Goal: Information Seeking & Learning: Learn about a topic

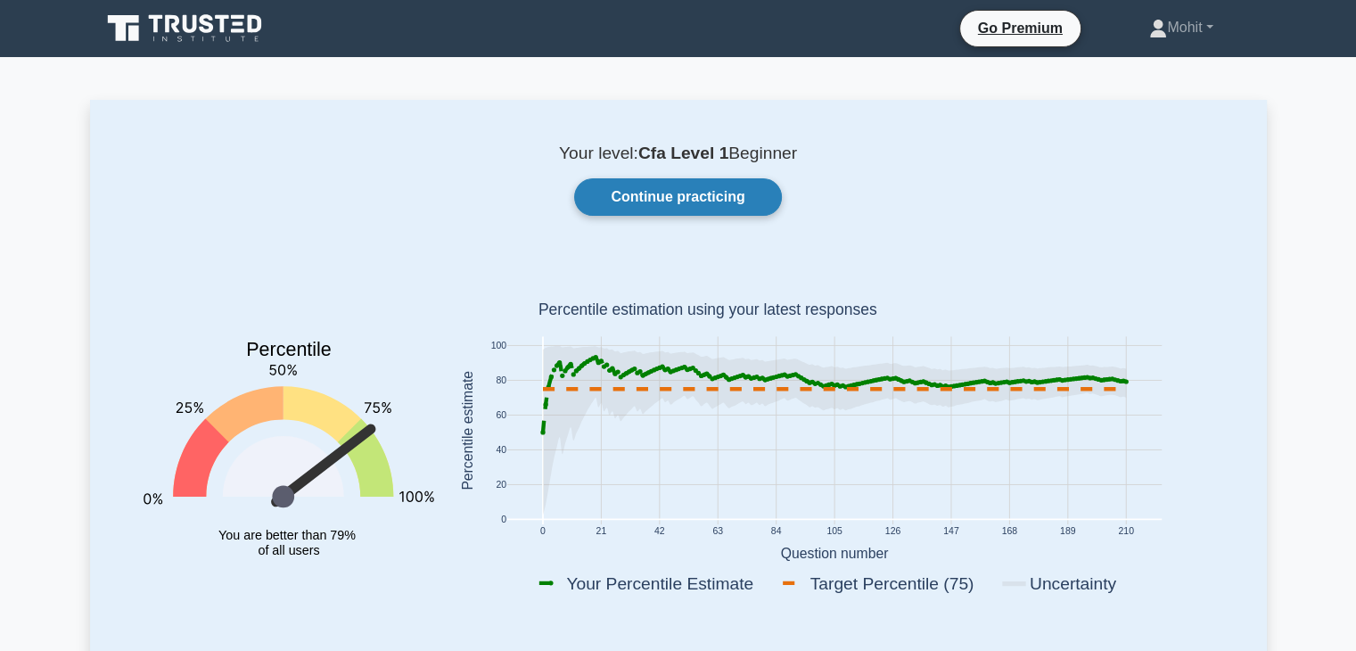
click at [628, 192] on link "Continue practicing" at bounding box center [677, 196] width 207 height 37
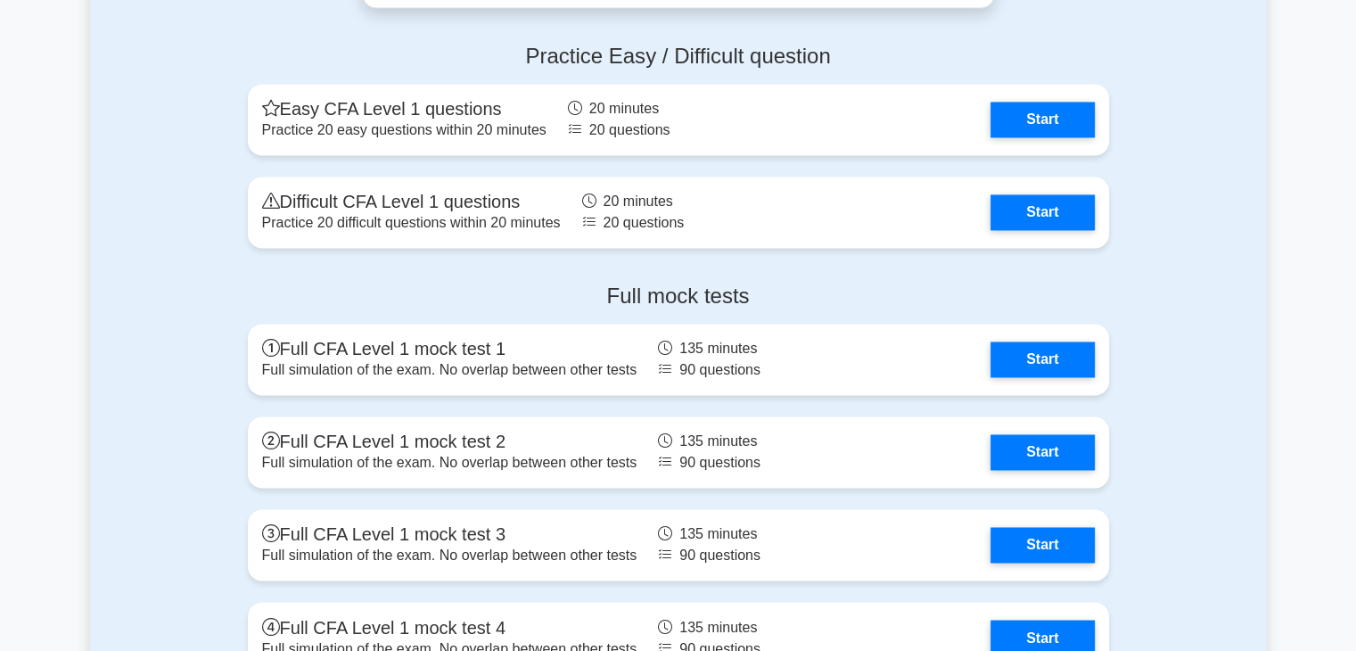
scroll to position [2782, 0]
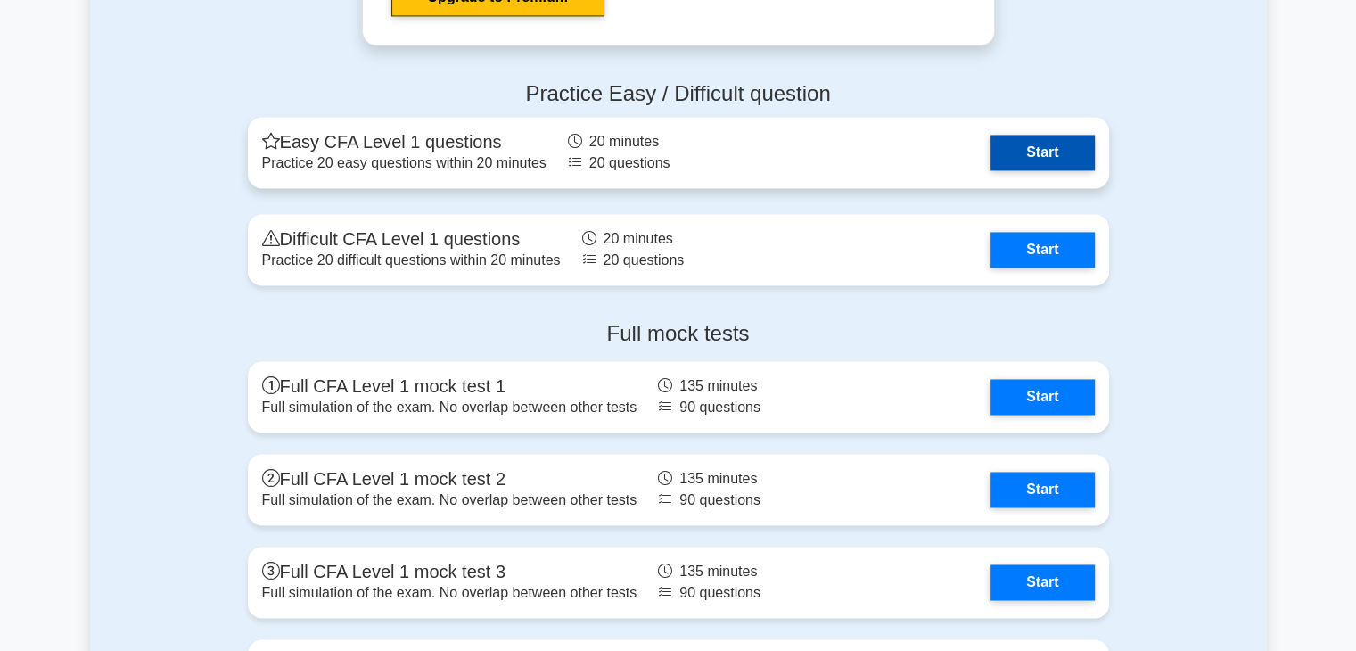
click at [1004, 144] on link "Start" at bounding box center [1042, 153] width 103 height 36
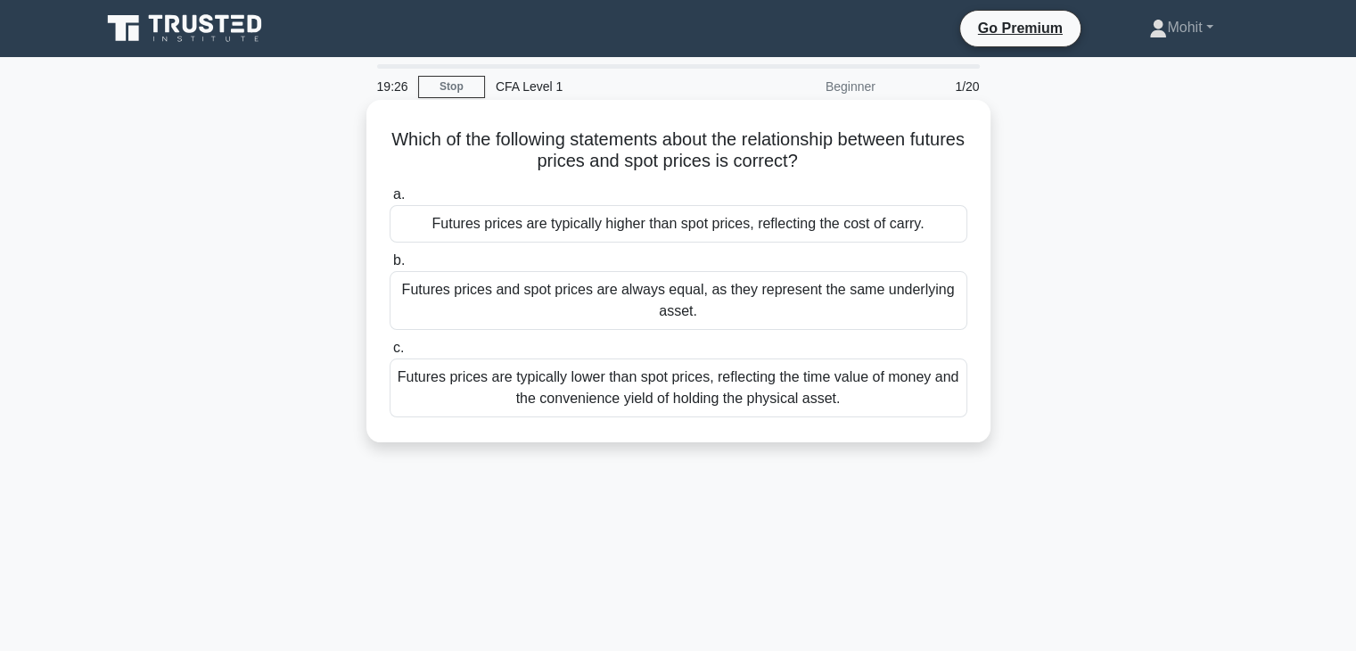
click at [604, 227] on div "Futures prices are typically higher than spot prices, reflecting the cost of ca…" at bounding box center [679, 223] width 578 height 37
click at [390, 201] on input "a. Futures prices are typically higher than spot prices, reflecting the cost of…" at bounding box center [390, 195] width 0 height 12
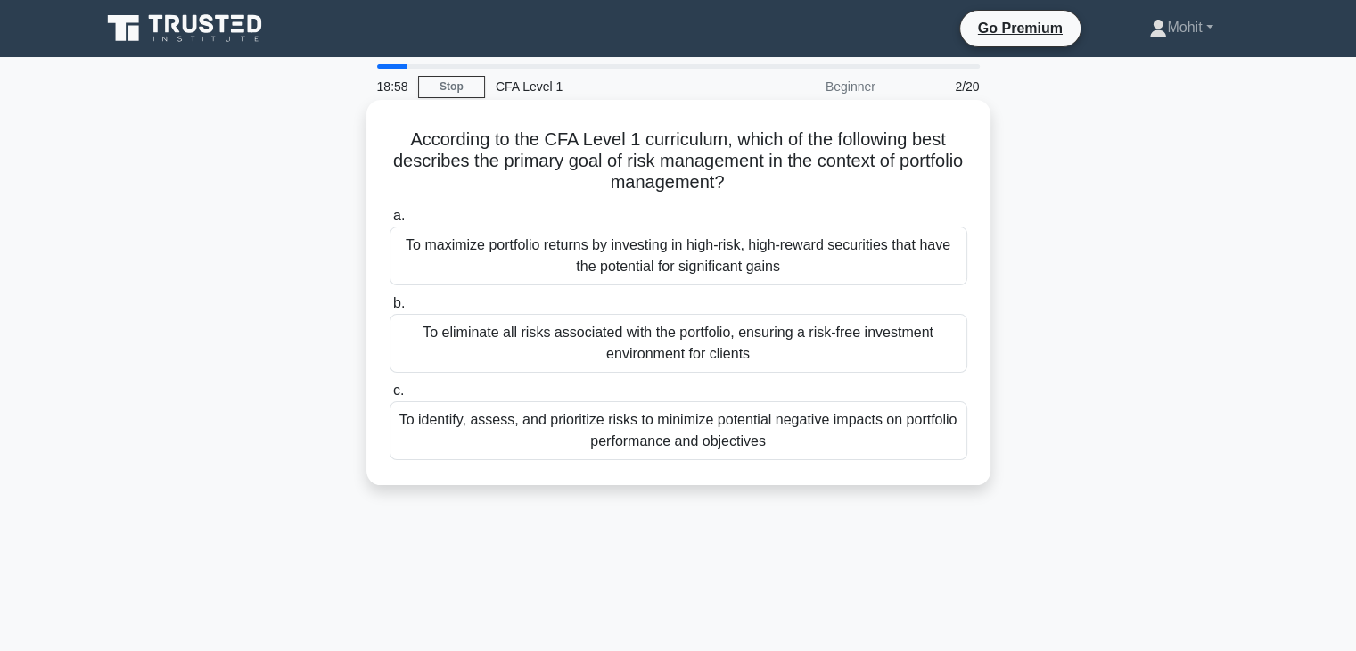
click at [631, 415] on div "To identify, assess, and prioritize risks to minimize potential negative impact…" at bounding box center [679, 430] width 578 height 59
click at [390, 397] on input "c. To identify, assess, and prioritize risks to minimize potential negative imp…" at bounding box center [390, 391] width 0 height 12
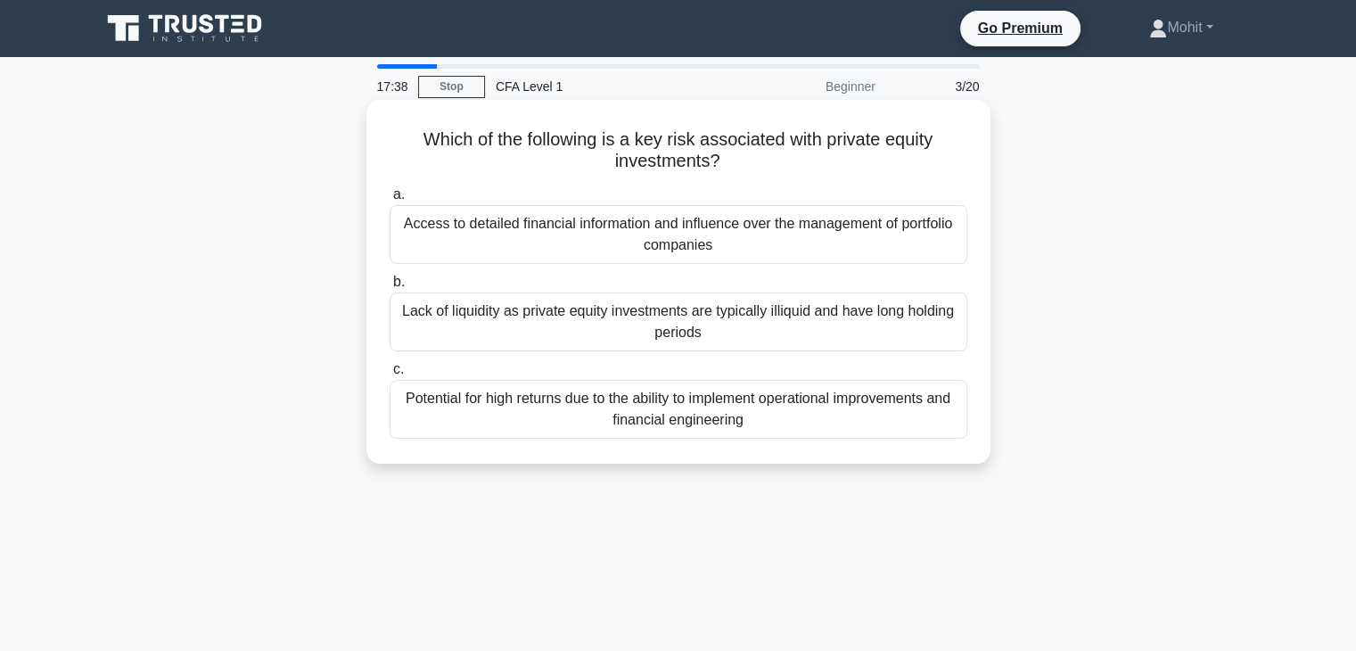
click at [704, 236] on div "Access to detailed financial information and influence over the management of p…" at bounding box center [679, 234] width 578 height 59
click at [390, 201] on input "a. Access to detailed financial information and influence over the management o…" at bounding box center [390, 195] width 0 height 12
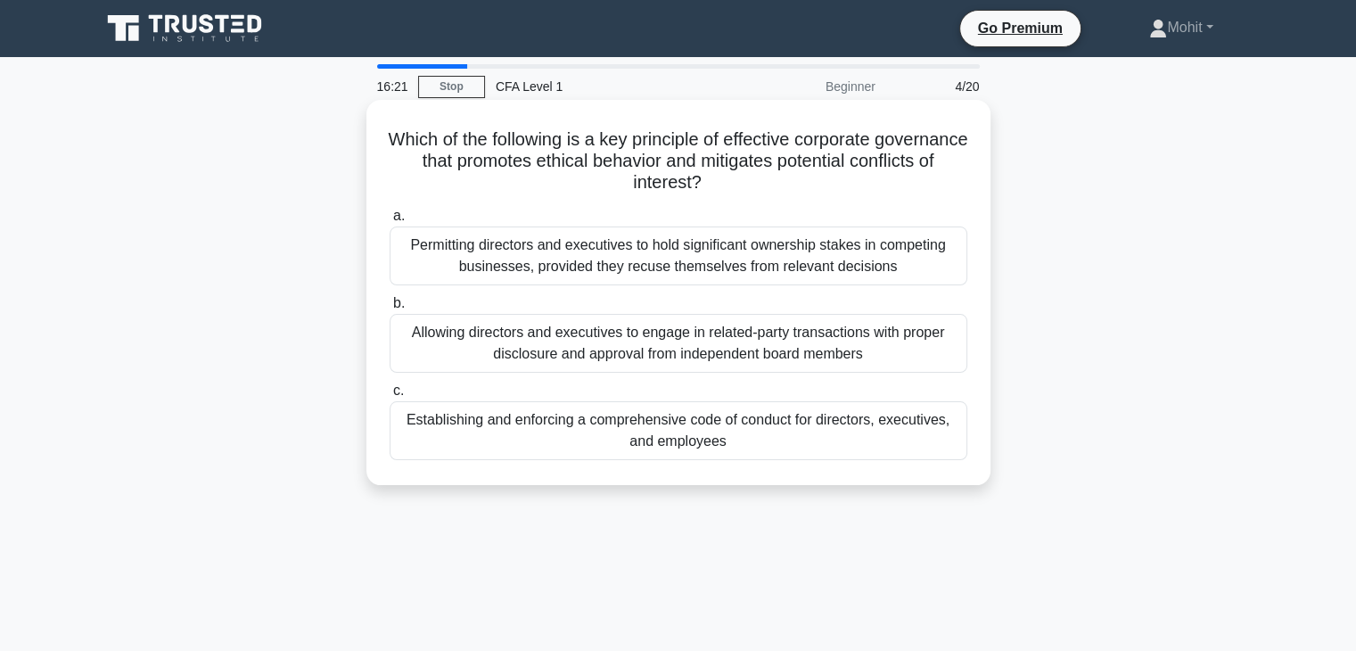
click at [827, 421] on div "Establishing and enforcing a comprehensive code of conduct for directors, execu…" at bounding box center [679, 430] width 578 height 59
click at [390, 397] on input "c. Establishing and enforcing a comprehensive code of conduct for directors, ex…" at bounding box center [390, 391] width 0 height 12
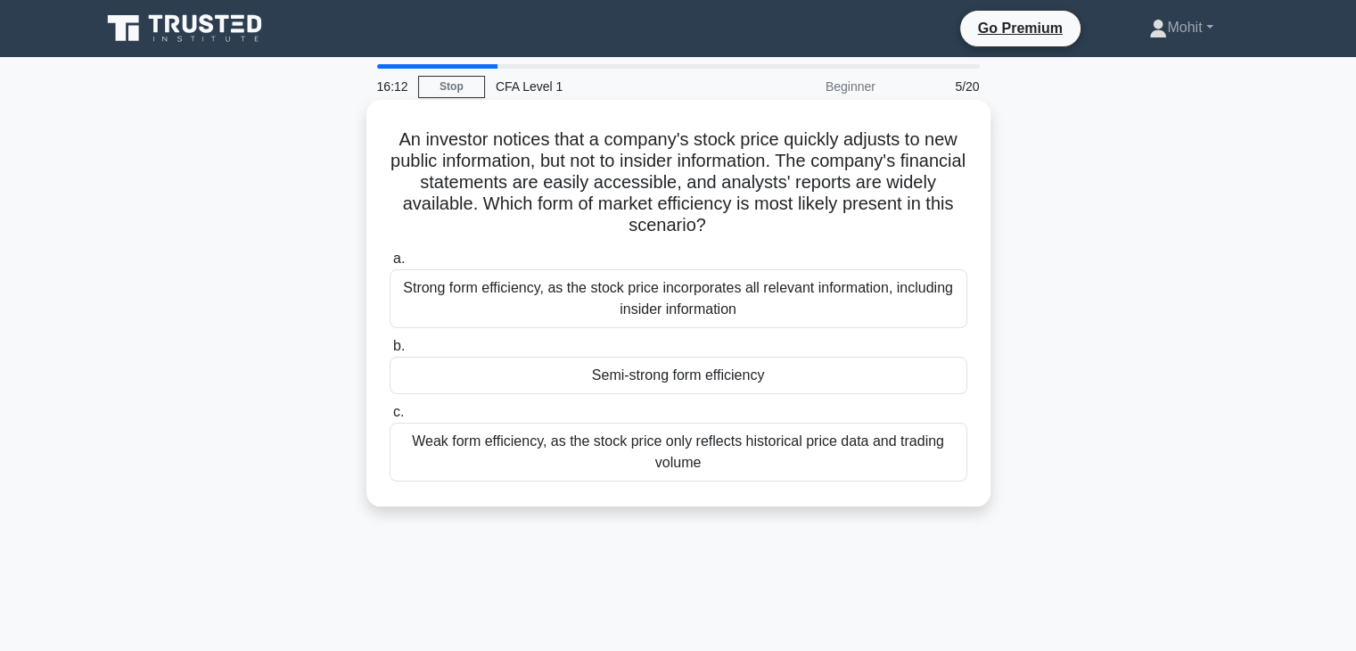
click at [796, 377] on div "Semi-strong form efficiency" at bounding box center [679, 375] width 578 height 37
click at [390, 352] on input "b. Semi-strong form efficiency" at bounding box center [390, 347] width 0 height 12
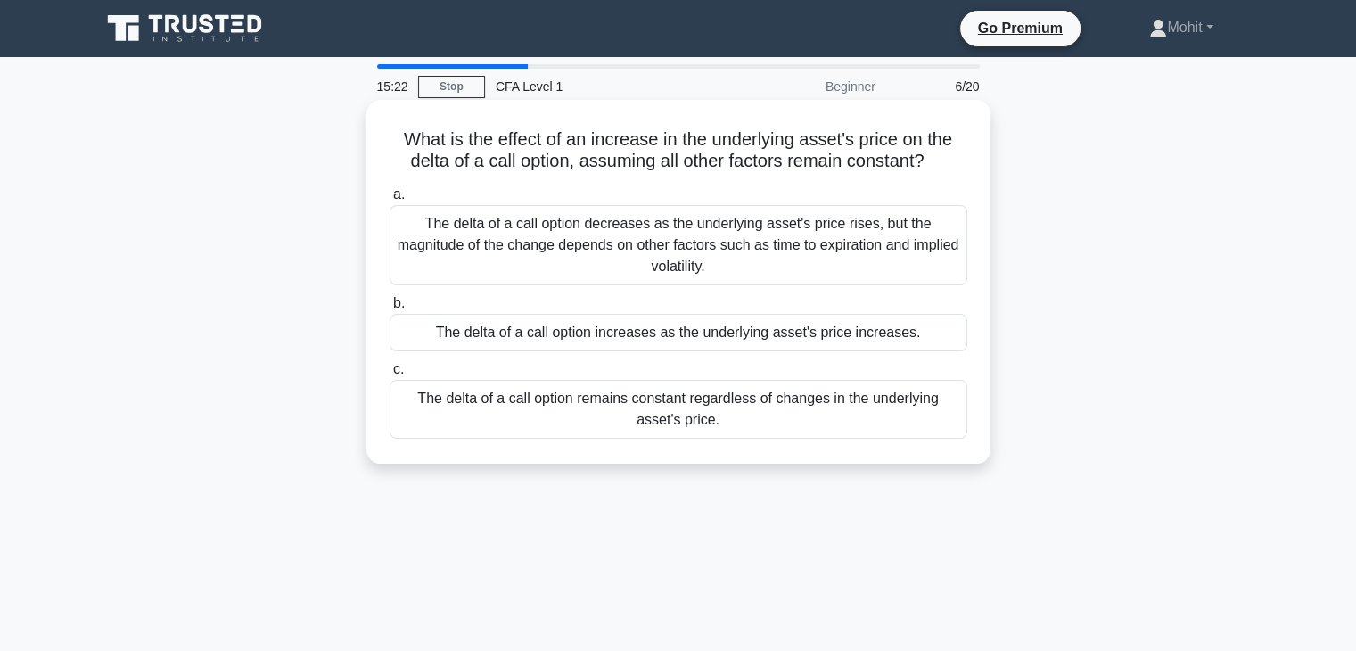
click at [568, 380] on div "The delta of a call option remains constant regardless of changes in the underl…" at bounding box center [679, 409] width 578 height 59
click at [390, 375] on input "c. The delta of a call option remains constant regardless of changes in the und…" at bounding box center [390, 370] width 0 height 12
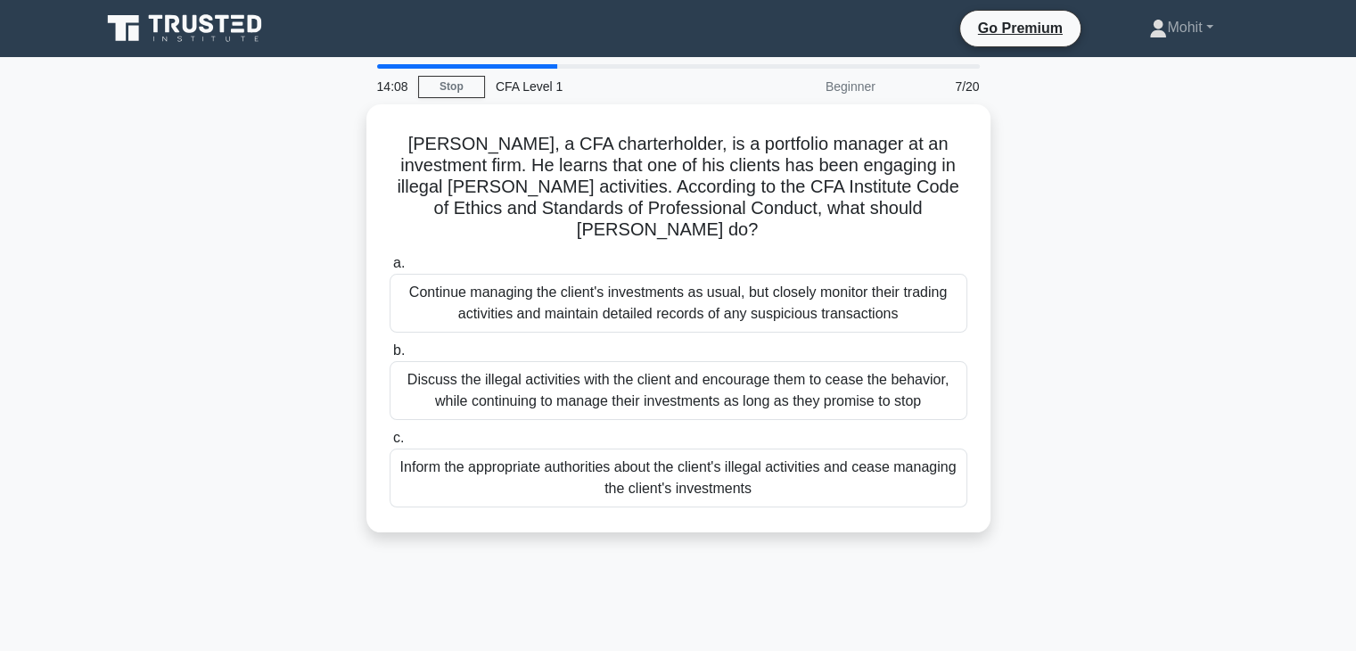
click at [568, 375] on div "Discuss the illegal activities with the client and encourage them to cease the …" at bounding box center [679, 390] width 578 height 59
click at [390, 357] on input "b. Discuss the illegal activities with the client and encourage them to cease t…" at bounding box center [390, 351] width 0 height 12
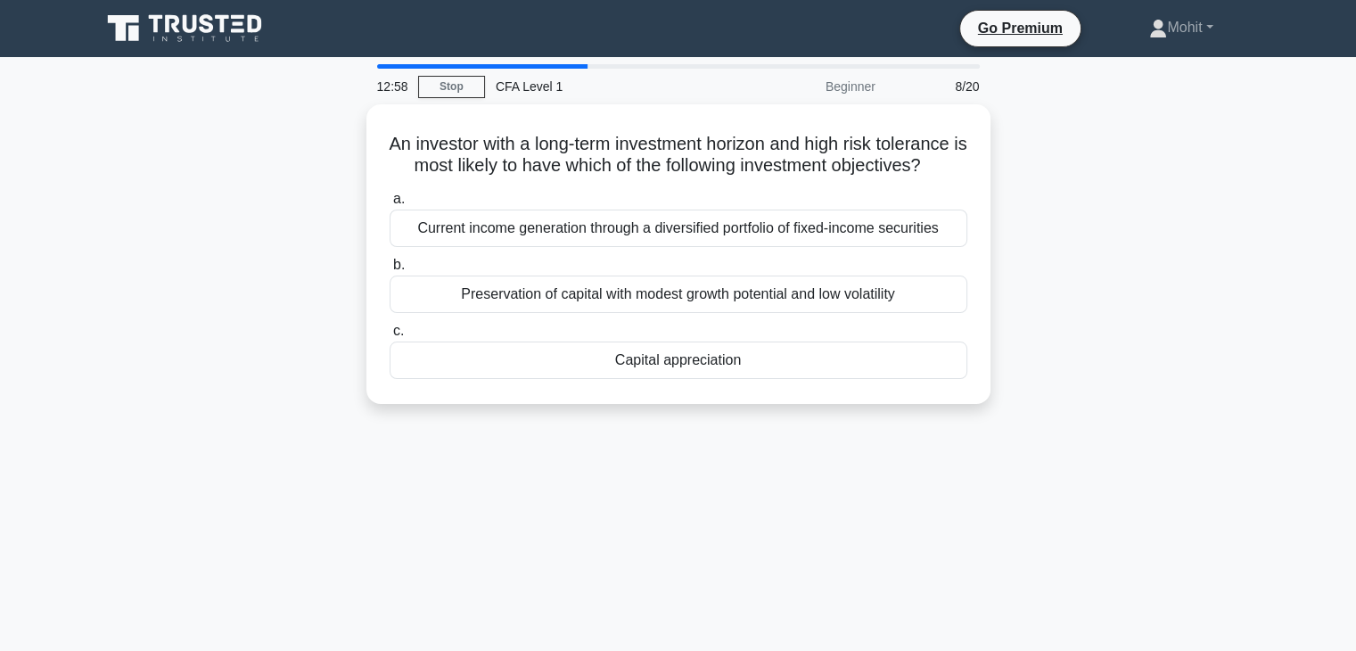
click at [568, 375] on div "Capital appreciation" at bounding box center [679, 360] width 578 height 37
click at [390, 337] on input "c. Capital appreciation" at bounding box center [390, 331] width 0 height 12
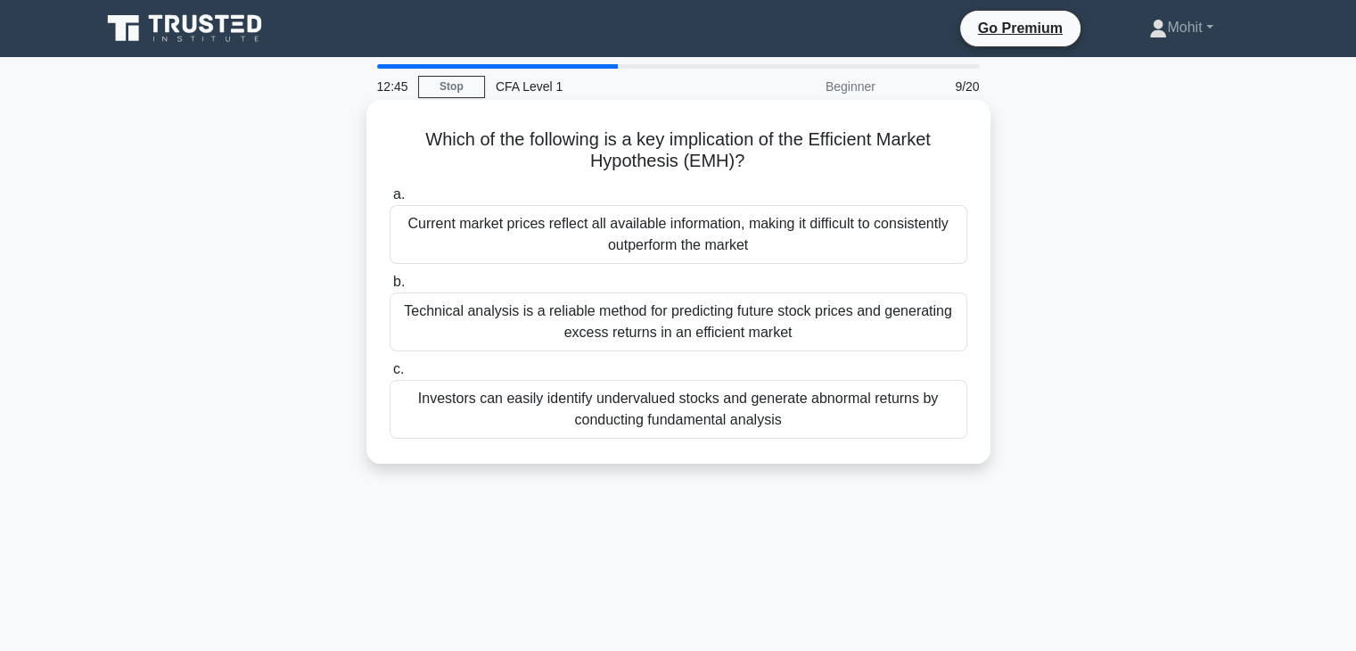
click at [625, 234] on div "Current market prices reflect all available information, making it difficult to…" at bounding box center [679, 234] width 578 height 59
click at [390, 201] on input "a. Current market prices reflect all available information, making it difficult…" at bounding box center [390, 195] width 0 height 12
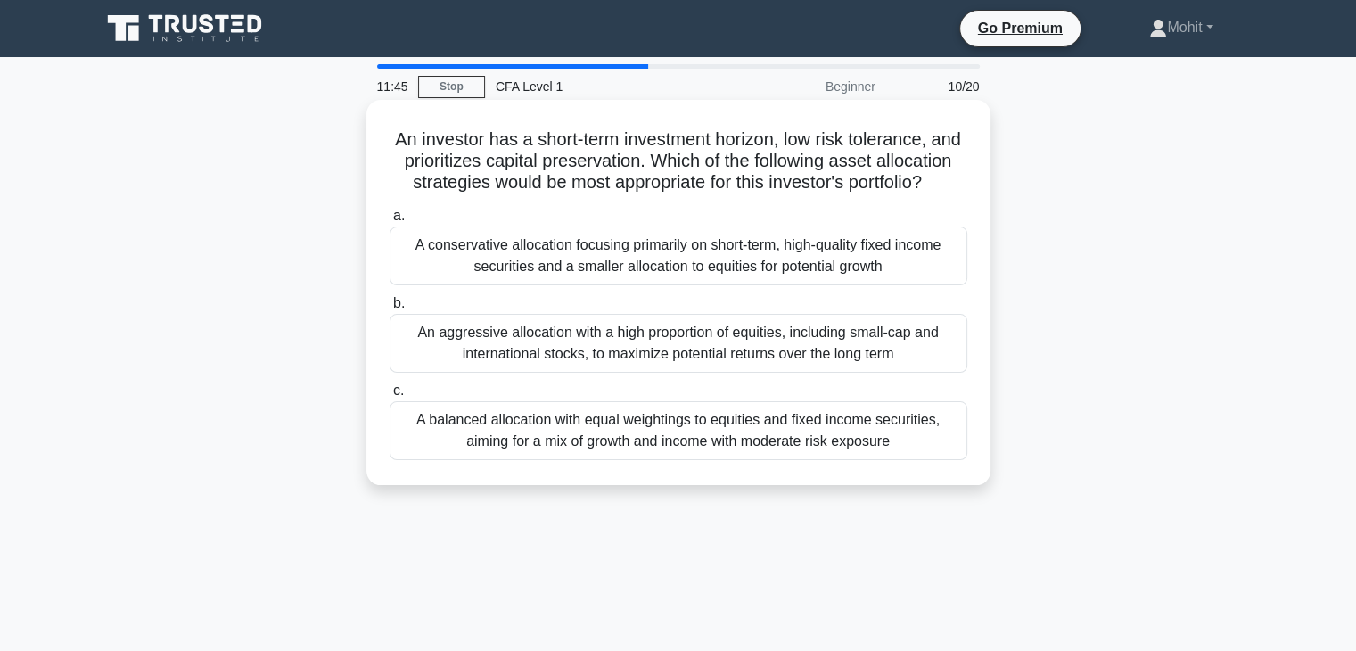
click at [666, 279] on div "A conservative allocation focusing primarily on short-term, high-quality fixed …" at bounding box center [679, 255] width 578 height 59
click at [390, 222] on input "a. A conservative allocation focusing primarily on short-term, high-quality fix…" at bounding box center [390, 216] width 0 height 12
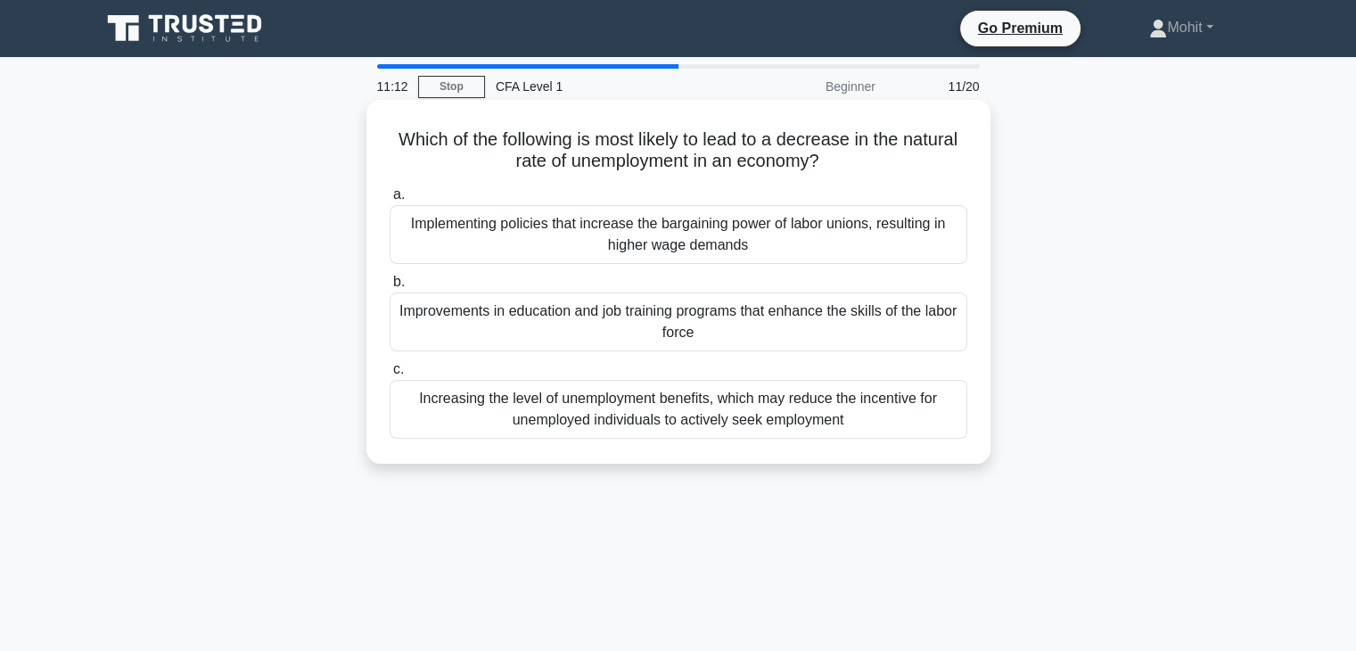
click at [669, 334] on div "Improvements in education and job training programs that enhance the skills of …" at bounding box center [679, 321] width 578 height 59
click at [390, 288] on input "b. Improvements in education and job training programs that enhance the skills …" at bounding box center [390, 282] width 0 height 12
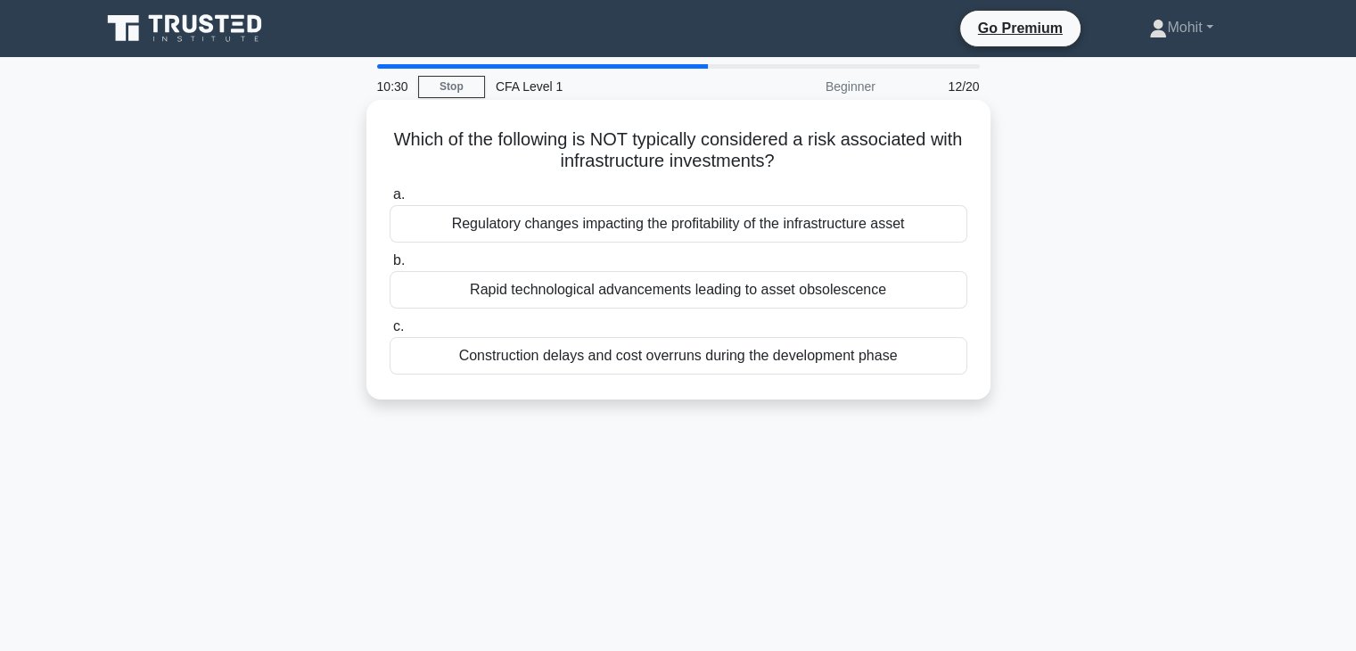
click at [705, 283] on div "Rapid technological advancements leading to asset obsolescence" at bounding box center [679, 289] width 578 height 37
click at [390, 267] on input "b. Rapid technological advancements leading to asset obsolescence" at bounding box center [390, 261] width 0 height 12
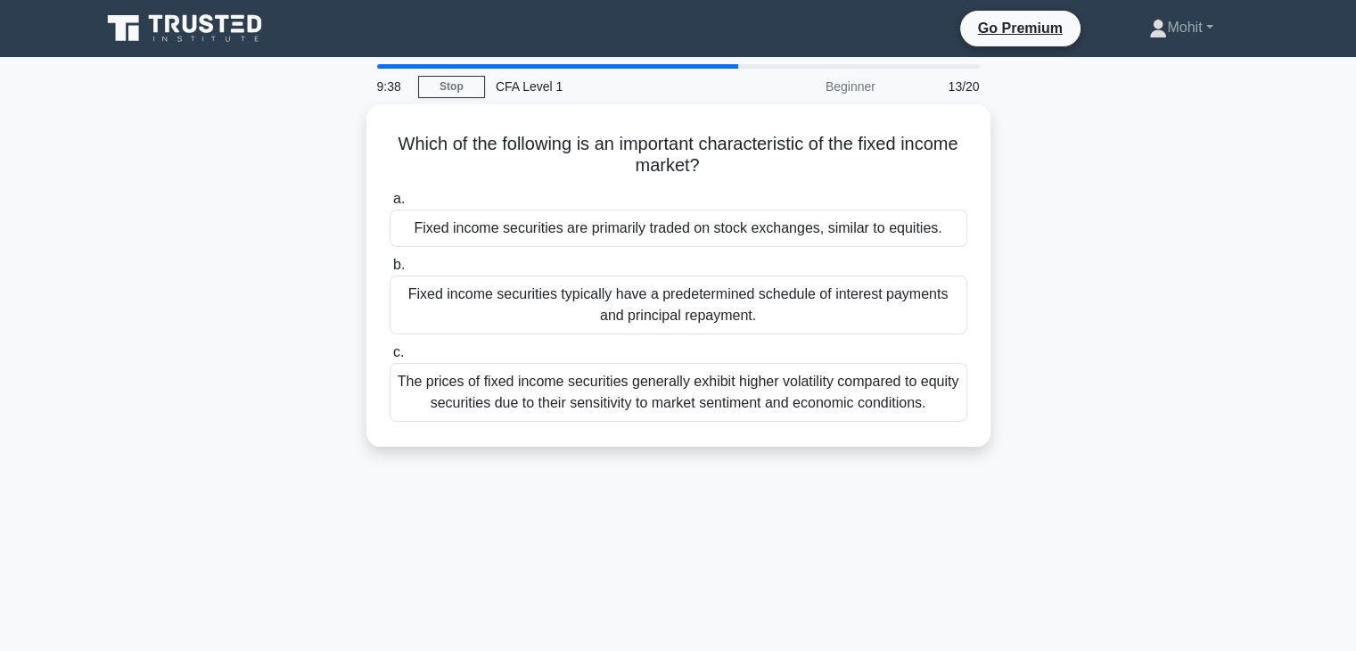
click at [705, 283] on div "Fixed income securities typically have a predetermined schedule of interest pay…" at bounding box center [679, 305] width 578 height 59
click at [390, 271] on input "b. Fixed income securities typically have a predetermined schedule of interest …" at bounding box center [390, 265] width 0 height 12
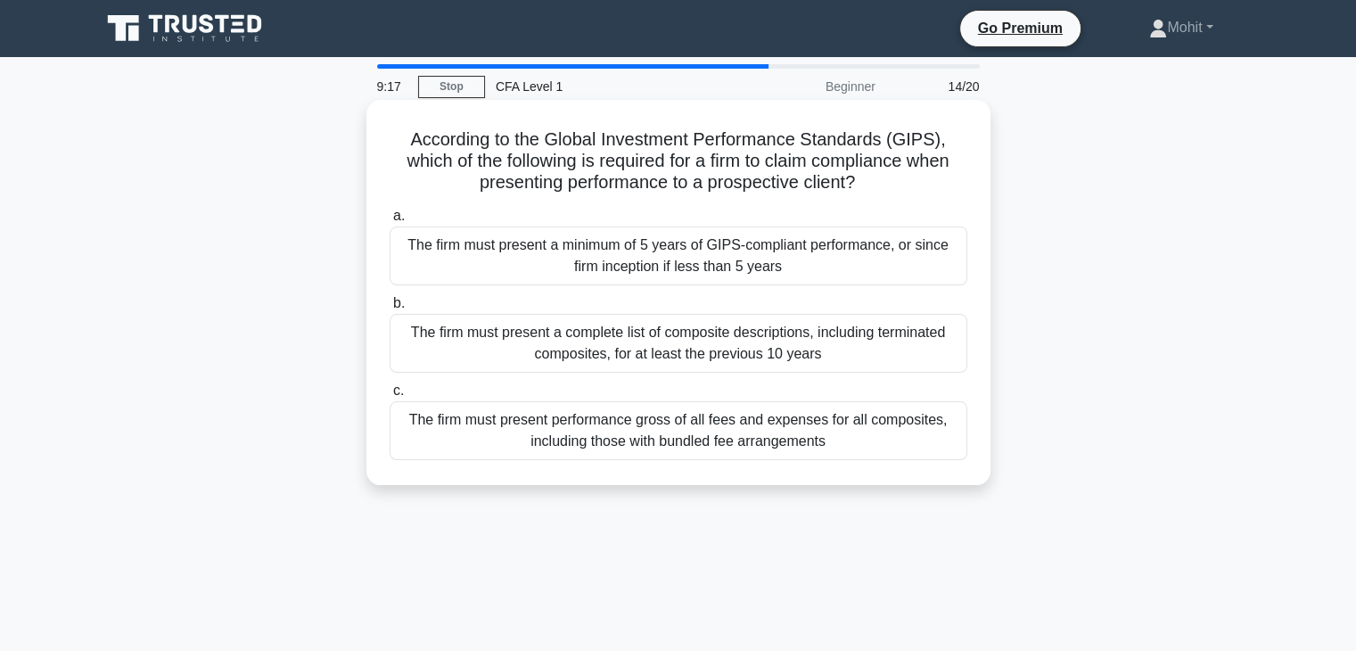
click at [692, 262] on div "The firm must present a minimum of 5 years of GIPS-compliant performance, or si…" at bounding box center [679, 255] width 578 height 59
click at [390, 222] on input "a. The firm must present a minimum of 5 years of GIPS-compliant performance, or…" at bounding box center [390, 216] width 0 height 12
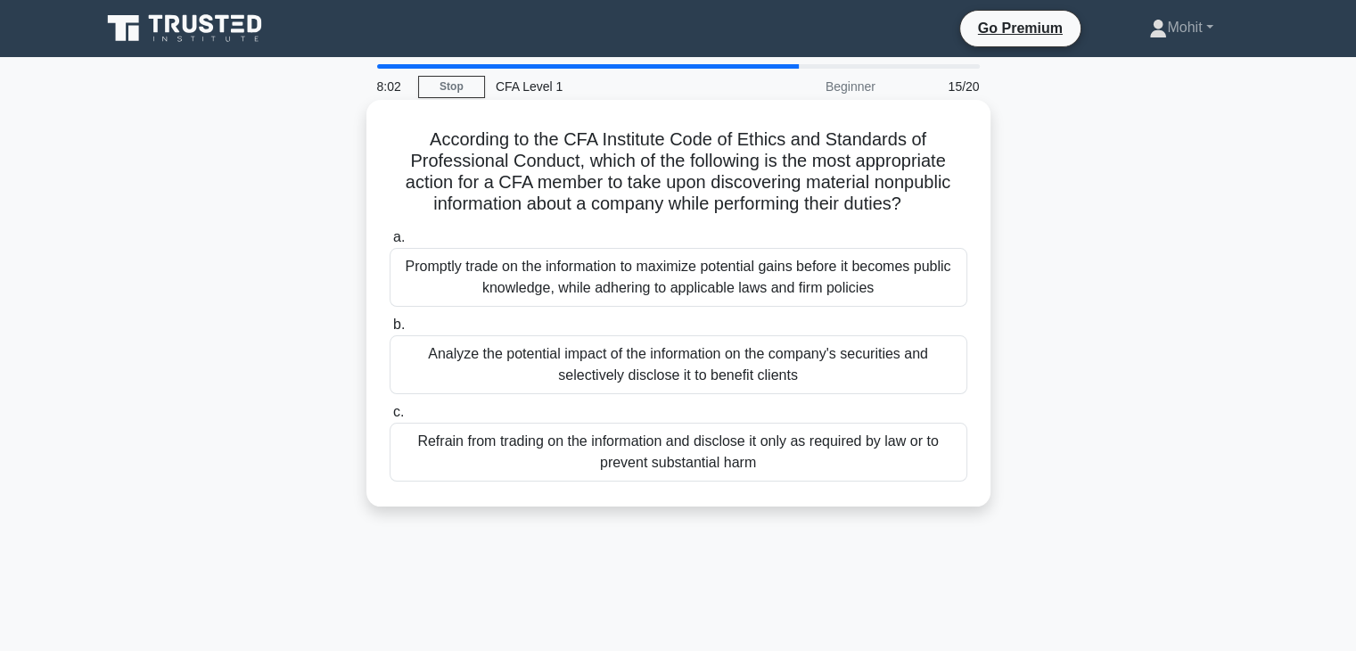
click at [660, 458] on div "Refrain from trading on the information and disclose it only as required by law…" at bounding box center [679, 452] width 578 height 59
click at [390, 418] on input "c. Refrain from trading on the information and disclose it only as required by …" at bounding box center [390, 413] width 0 height 12
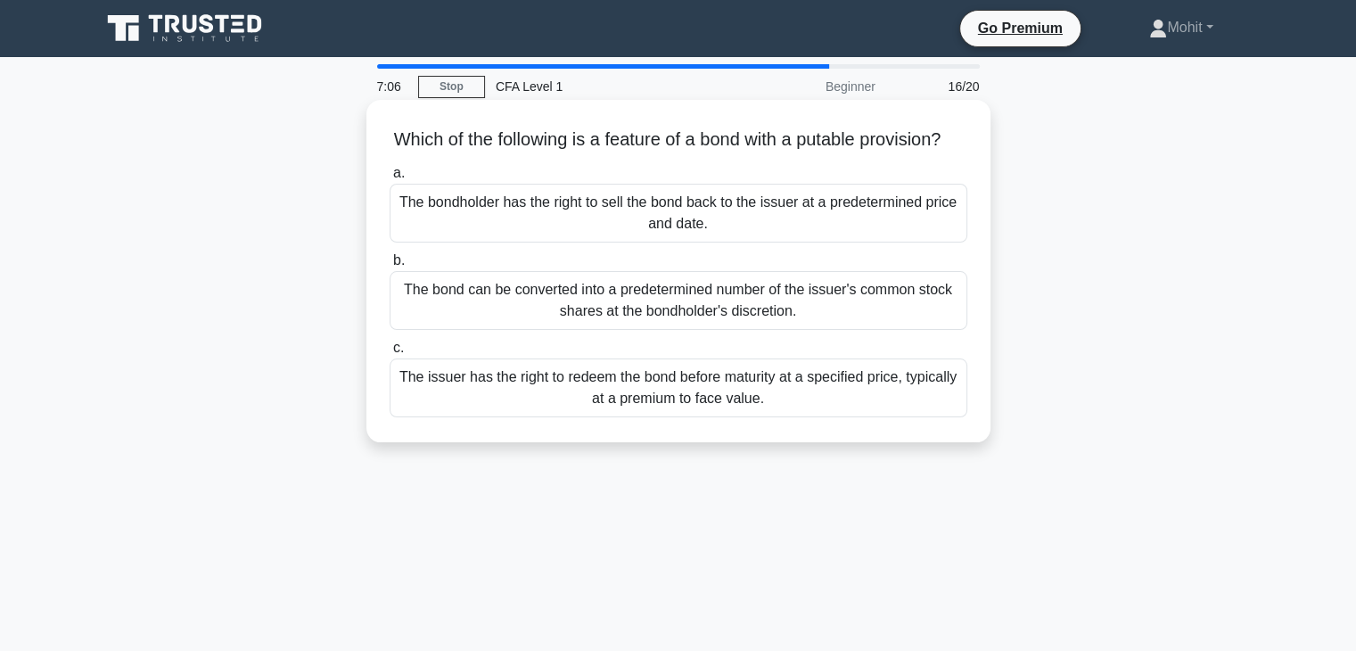
click at [798, 239] on div "The bondholder has the right to sell the bond back to the issuer at a predeterm…" at bounding box center [679, 213] width 578 height 59
click at [390, 179] on input "a. The bondholder has the right to sell the bond back to the issuer at a predet…" at bounding box center [390, 174] width 0 height 12
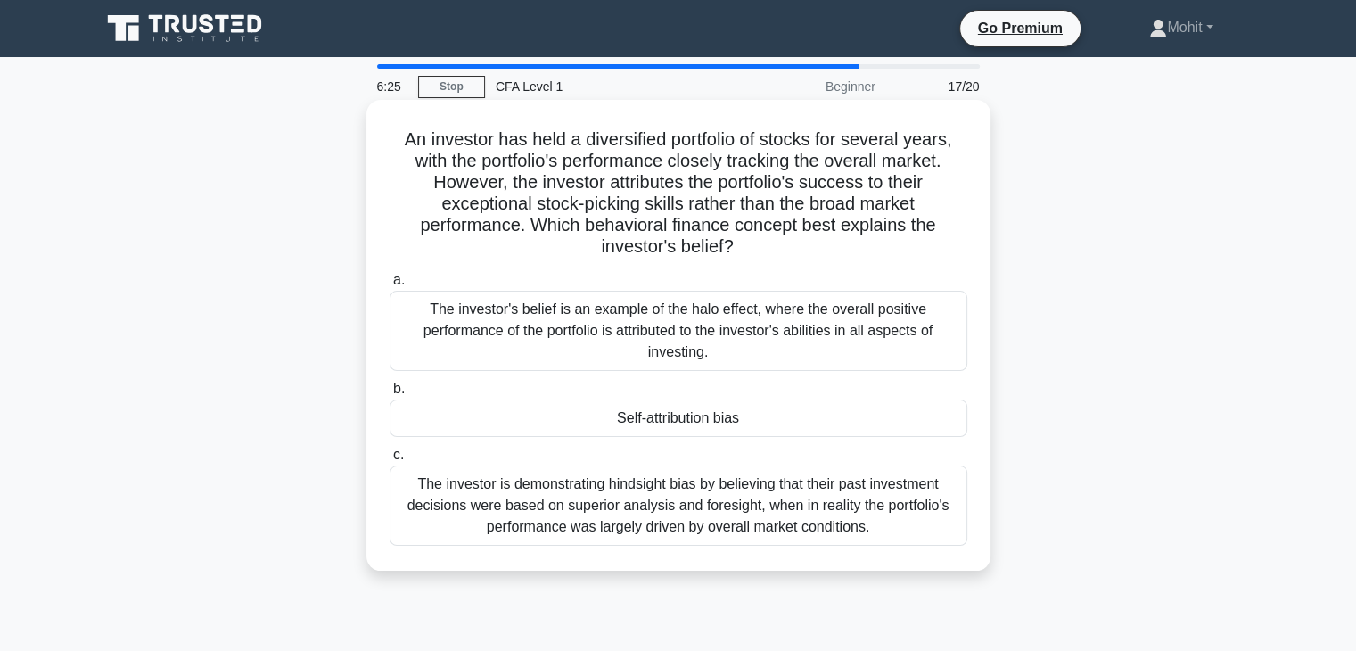
click at [786, 420] on div "Self-attribution bias" at bounding box center [679, 417] width 578 height 37
click at [390, 395] on input "b. Self-attribution bias" at bounding box center [390, 389] width 0 height 12
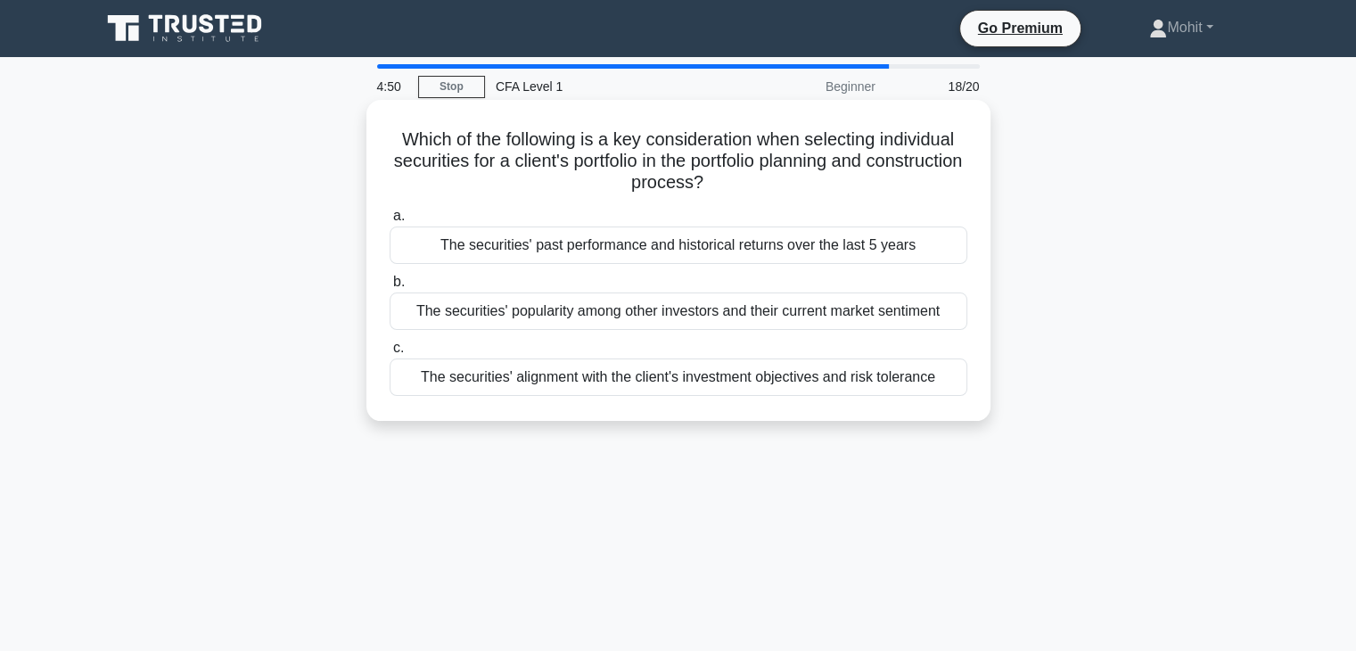
click at [617, 376] on div "The securities' alignment with the client's investment objectives and risk tole…" at bounding box center [679, 376] width 578 height 37
click at [390, 354] on input "c. The securities' alignment with the client's investment objectives and risk t…" at bounding box center [390, 348] width 0 height 12
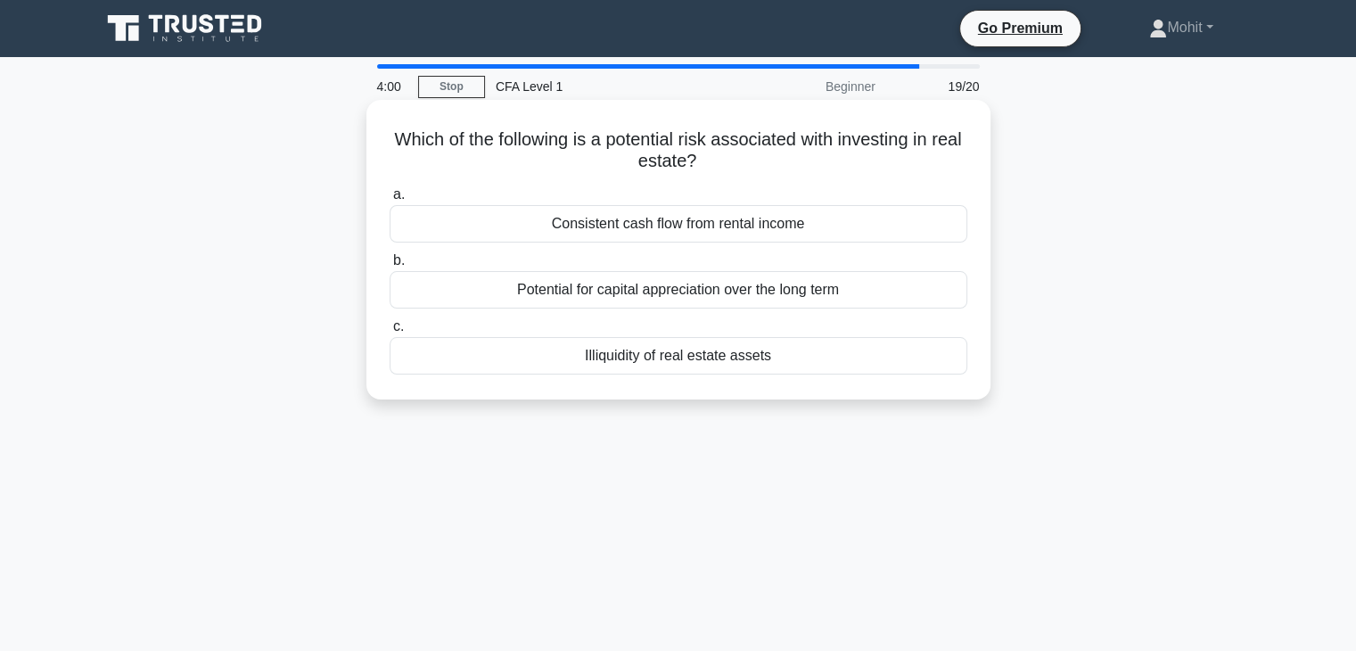
click at [627, 354] on div "Illiquidity of real estate assets" at bounding box center [679, 355] width 578 height 37
click at [390, 333] on input "c. Illiquidity of real estate assets" at bounding box center [390, 327] width 0 height 12
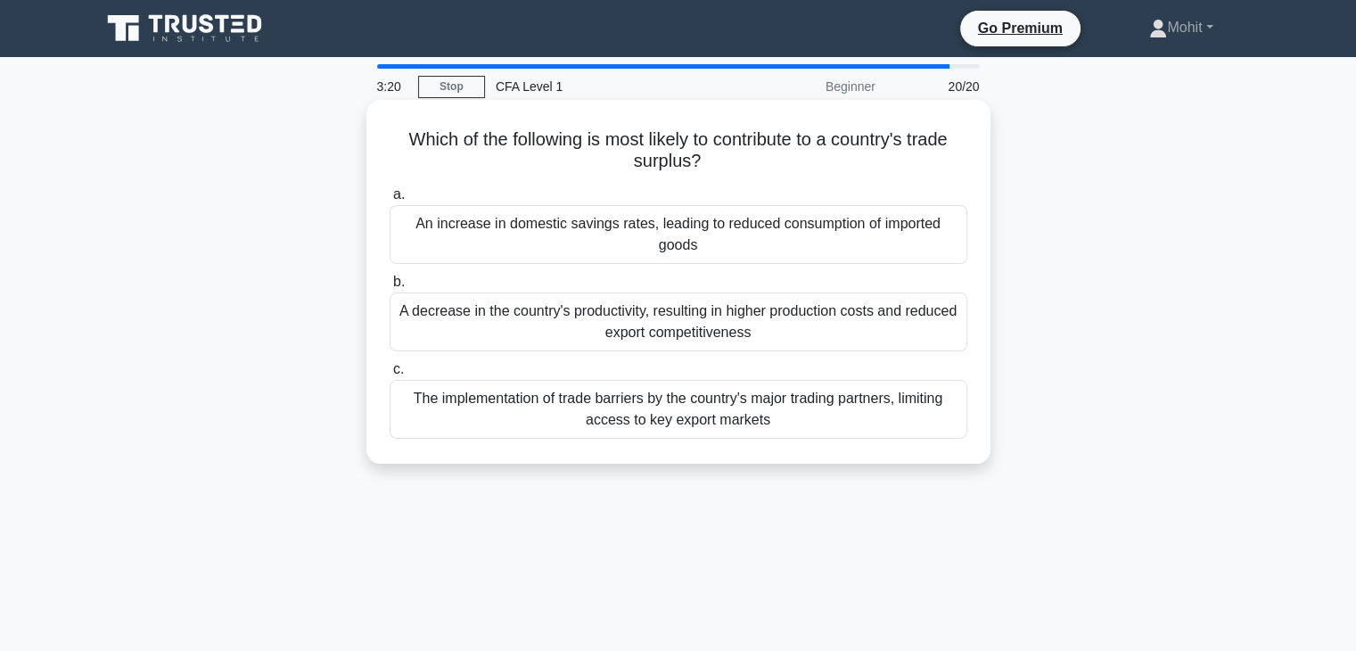
click at [707, 225] on div "An increase in domestic savings rates, leading to reduced consumption of import…" at bounding box center [679, 234] width 578 height 59
click at [390, 201] on input "a. An increase in domestic savings rates, leading to reduced consumption of imp…" at bounding box center [390, 195] width 0 height 12
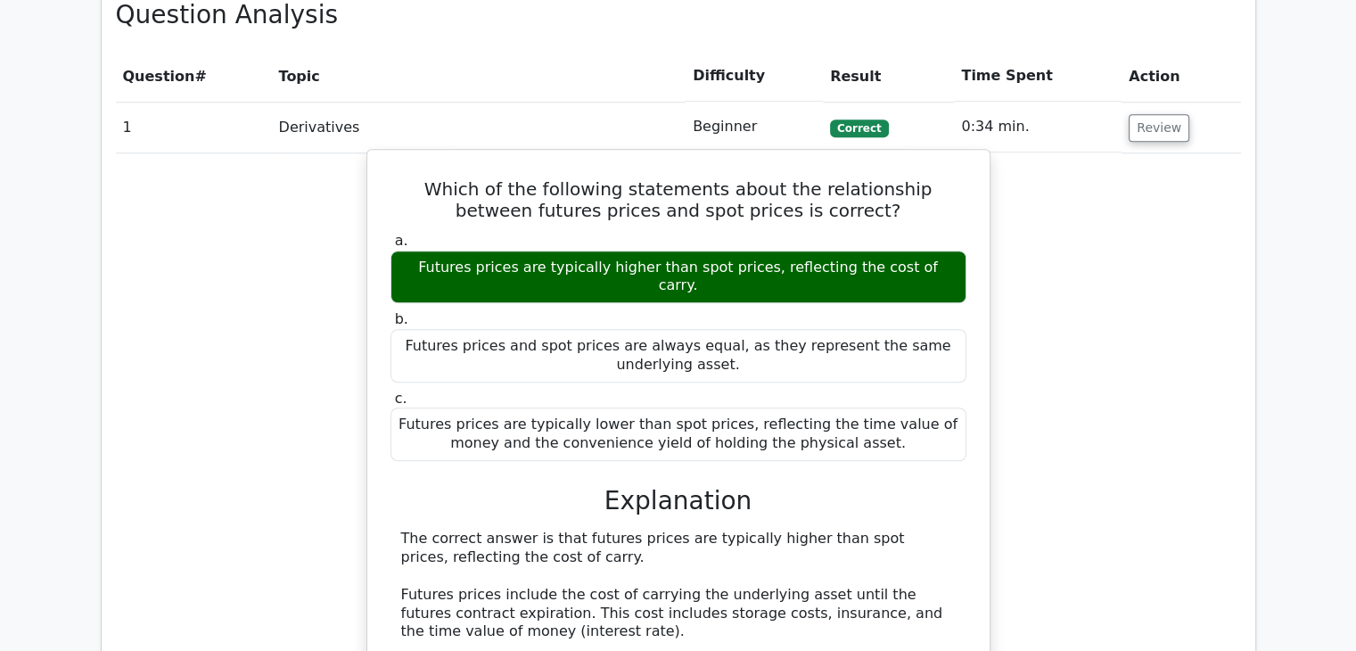
scroll to position [1468, 0]
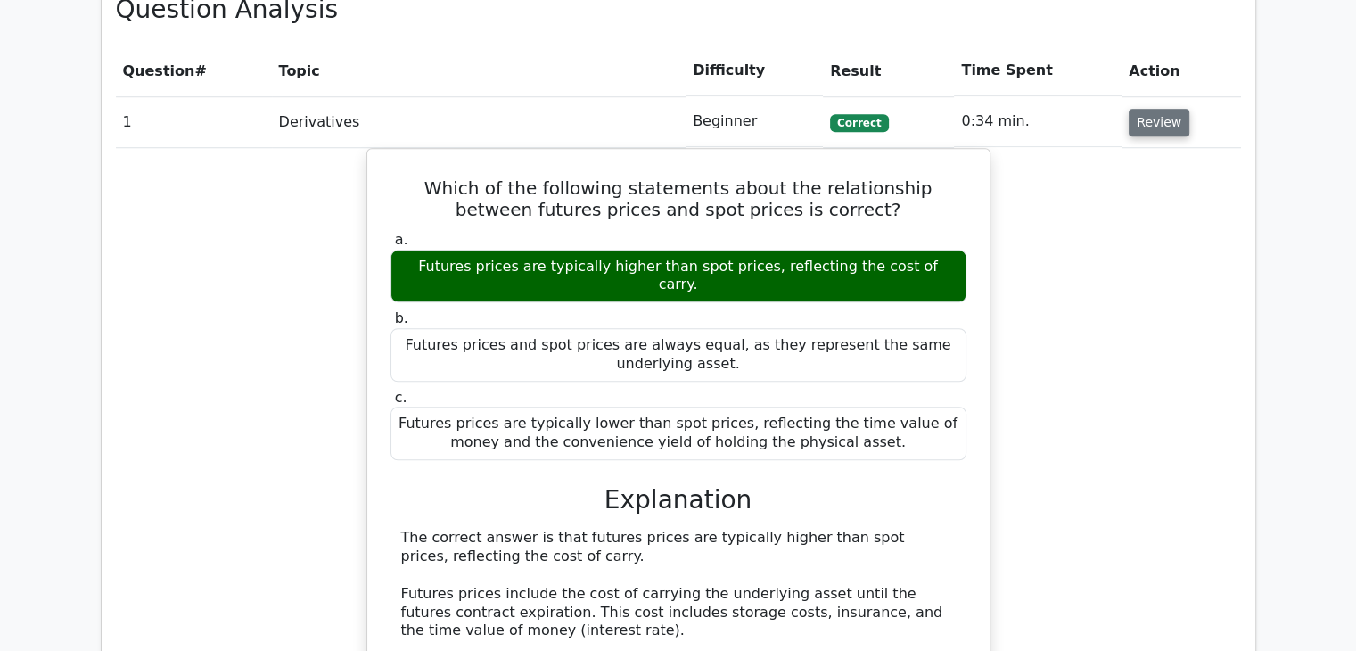
click at [1138, 109] on button "Review" at bounding box center [1159, 123] width 61 height 28
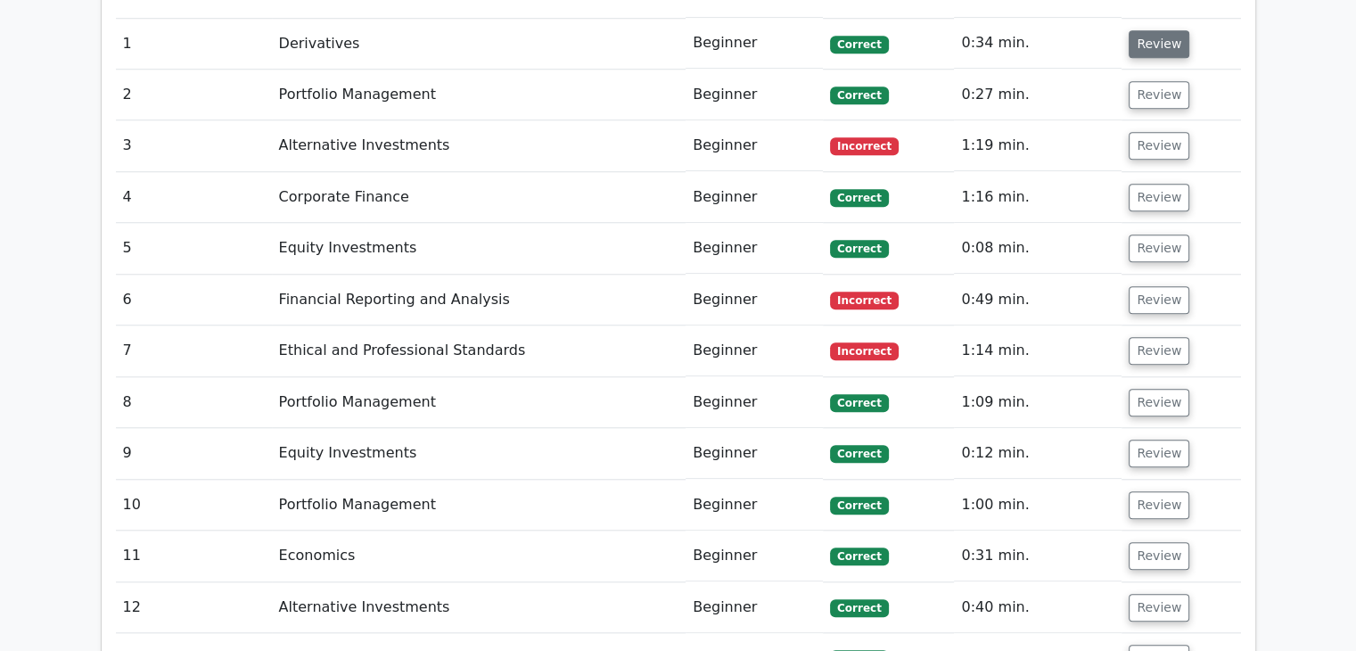
scroll to position [1529, 0]
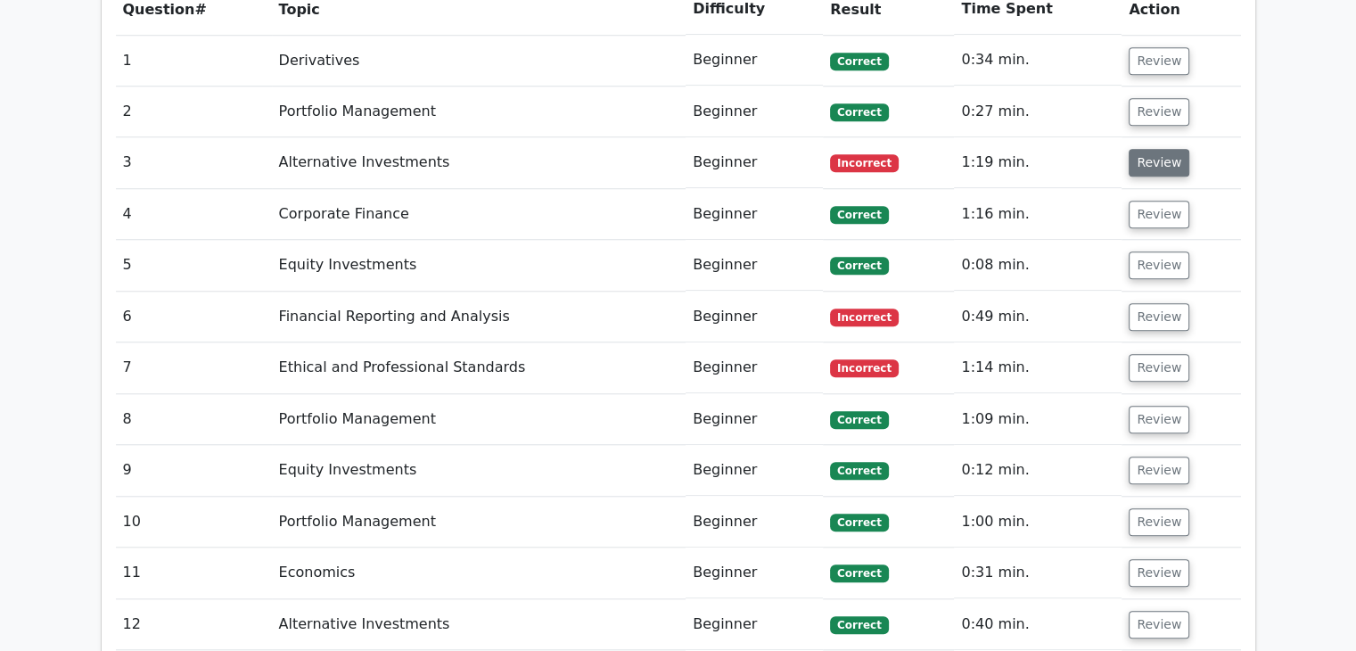
click at [1148, 149] on button "Review" at bounding box center [1159, 163] width 61 height 28
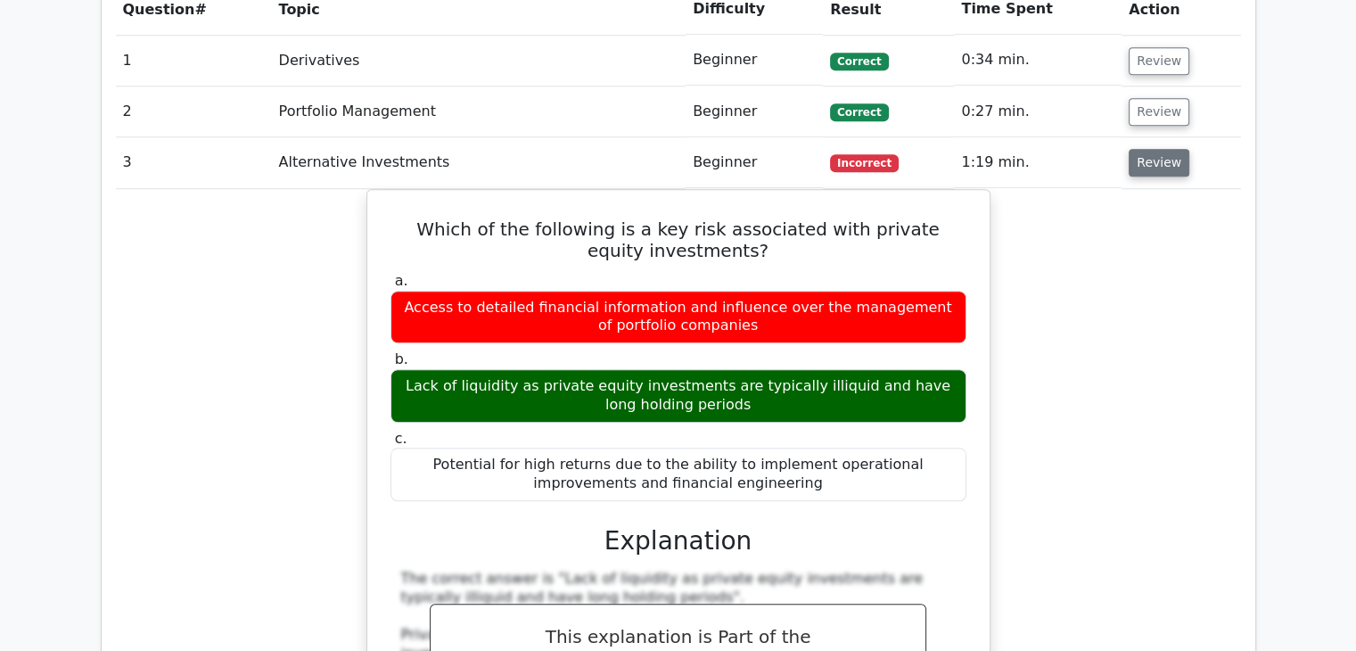
click at [1148, 149] on button "Review" at bounding box center [1159, 163] width 61 height 28
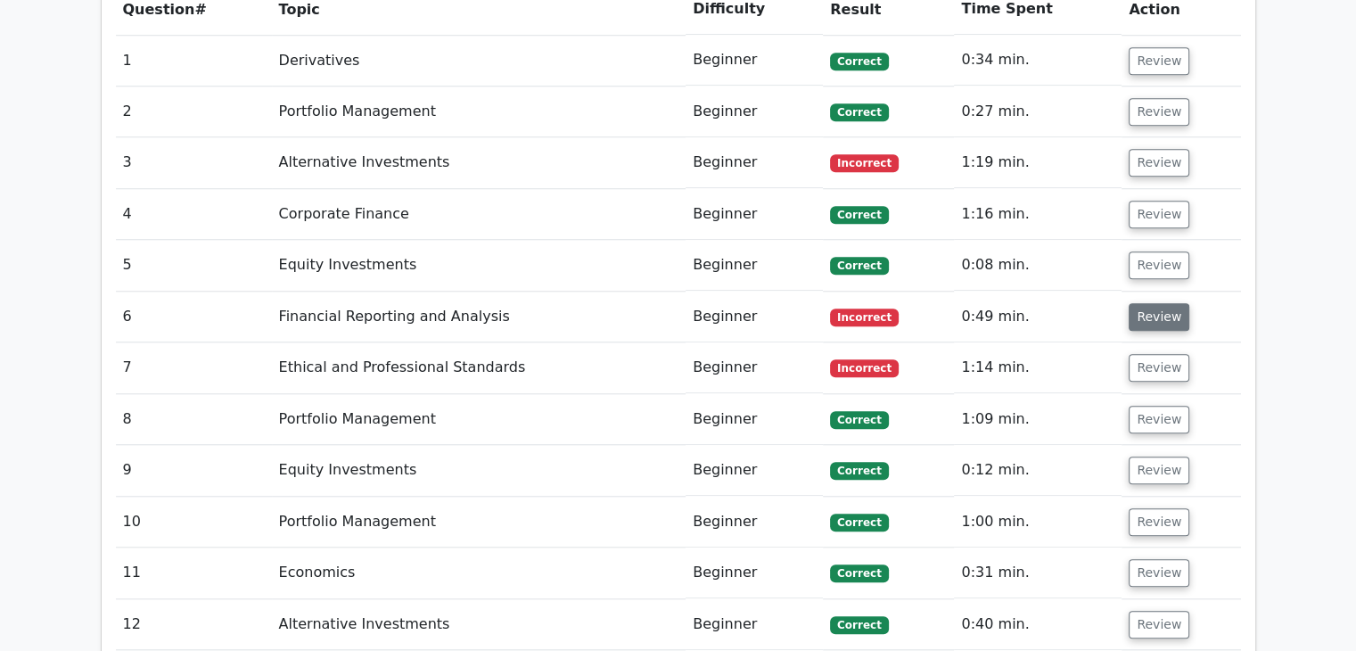
click at [1148, 303] on button "Review" at bounding box center [1159, 317] width 61 height 28
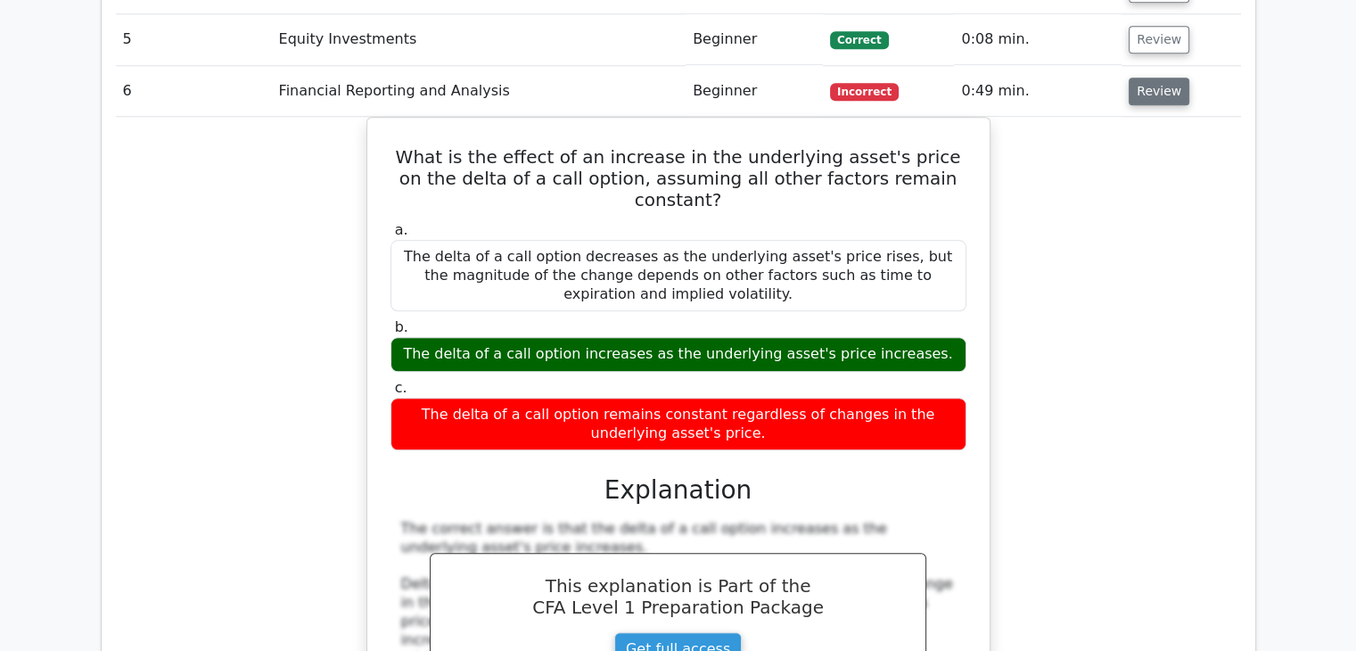
scroll to position [1754, 0]
click at [1155, 78] on button "Review" at bounding box center [1159, 92] width 61 height 28
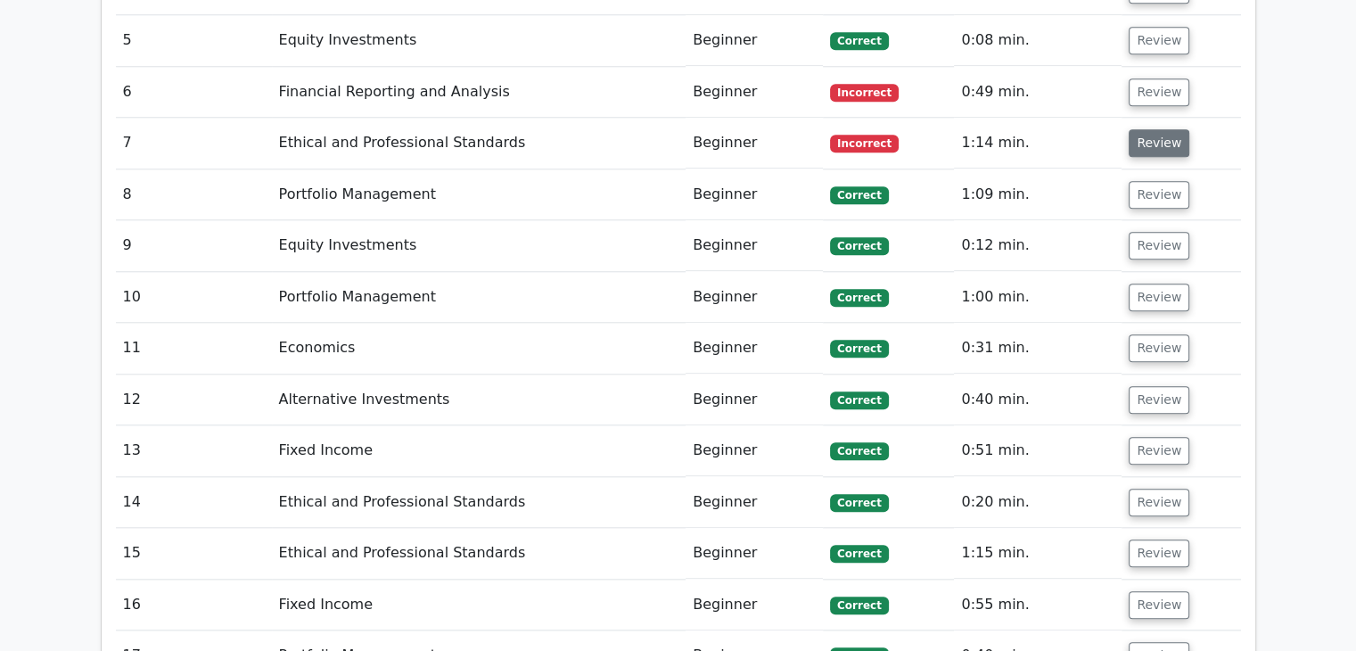
click at [1149, 129] on button "Review" at bounding box center [1159, 143] width 61 height 28
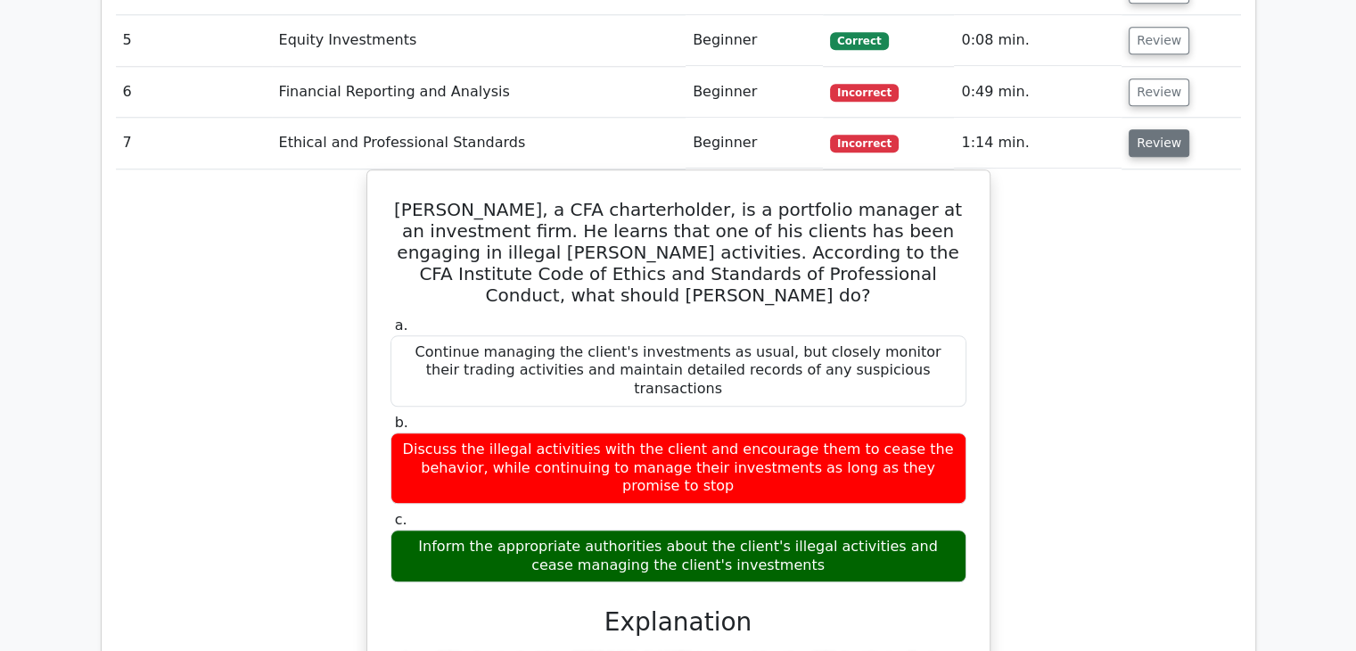
click at [1149, 129] on button "Review" at bounding box center [1159, 143] width 61 height 28
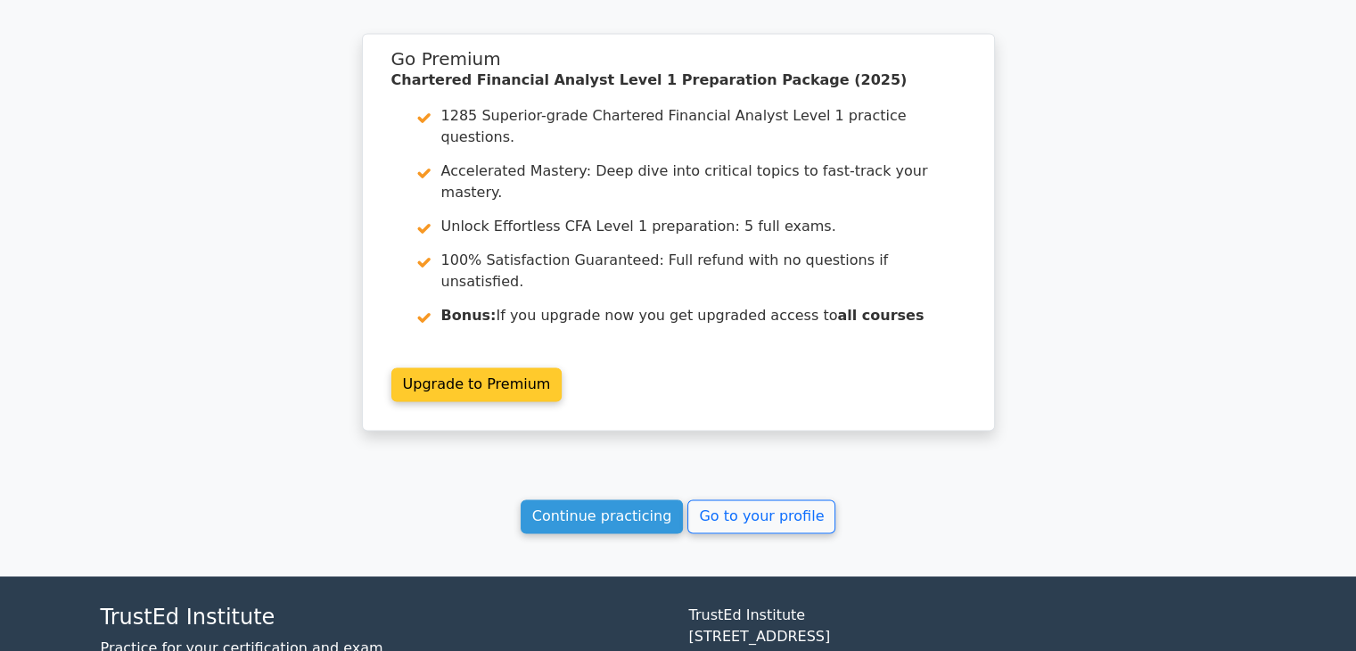
scroll to position [2649, 0]
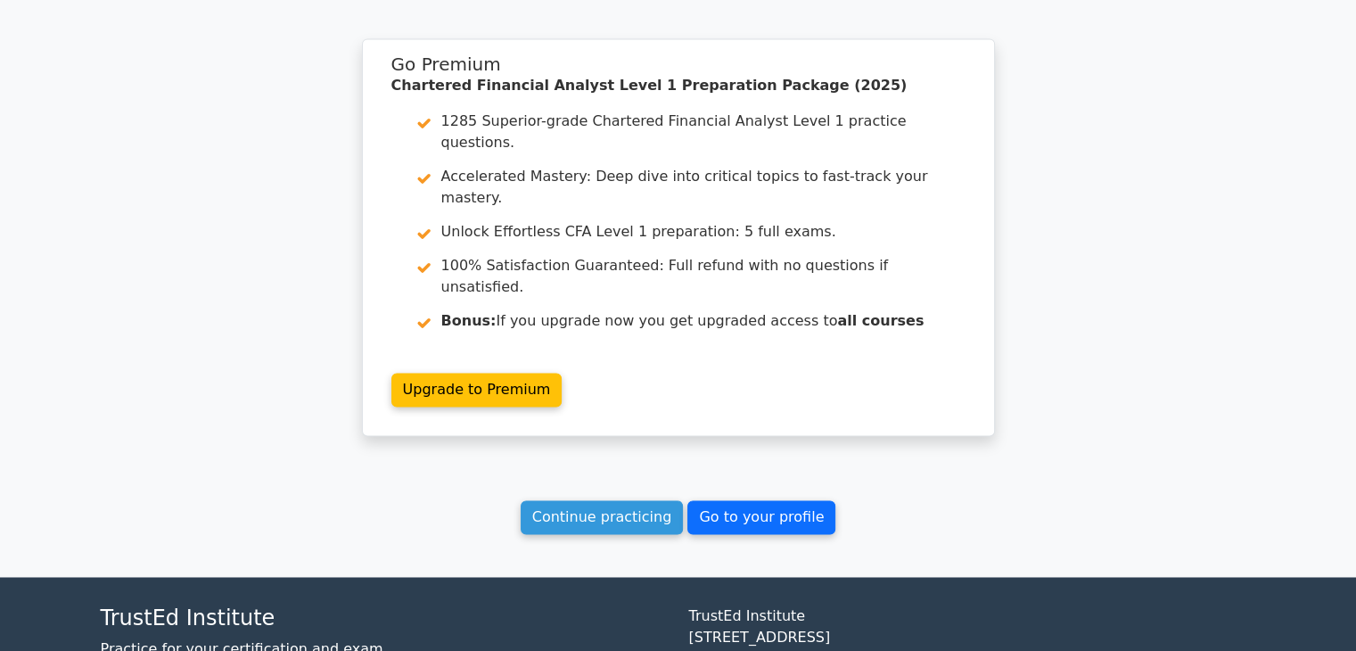
click at [753, 500] on link "Go to your profile" at bounding box center [761, 517] width 148 height 34
